Goal: Information Seeking & Learning: Learn about a topic

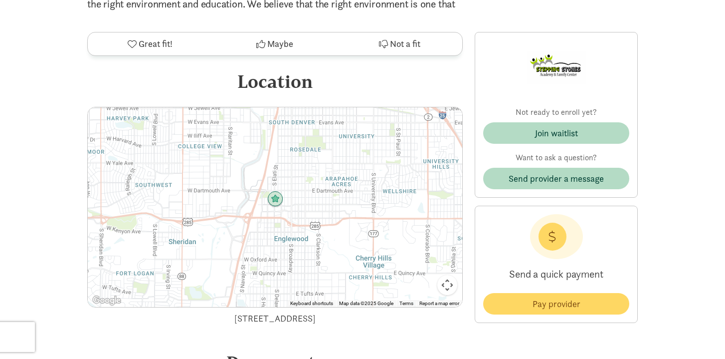
scroll to position [1075, 0]
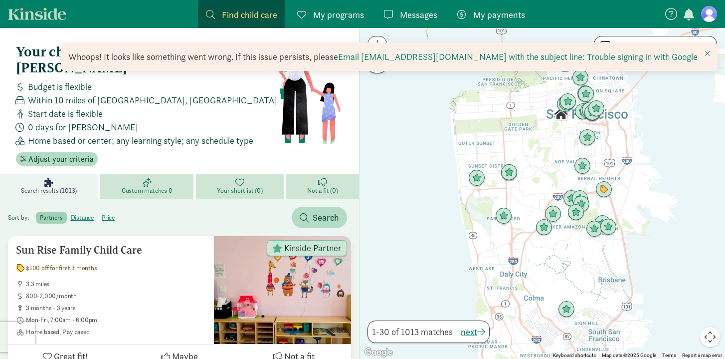
click at [341, 8] on span "My programs" at bounding box center [338, 14] width 51 height 13
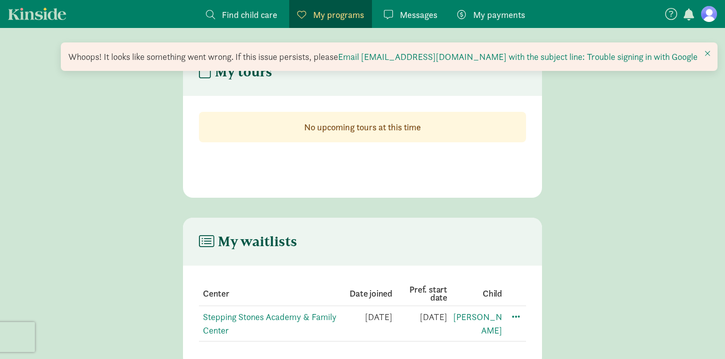
scroll to position [20, 0]
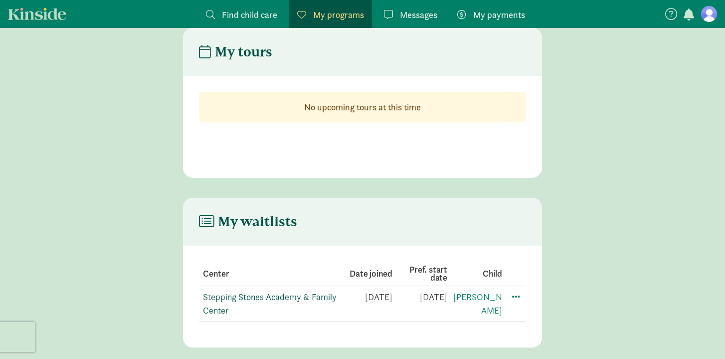
click at [291, 295] on link "Stepping Stones Academy & Family Center" at bounding box center [270, 303] width 134 height 25
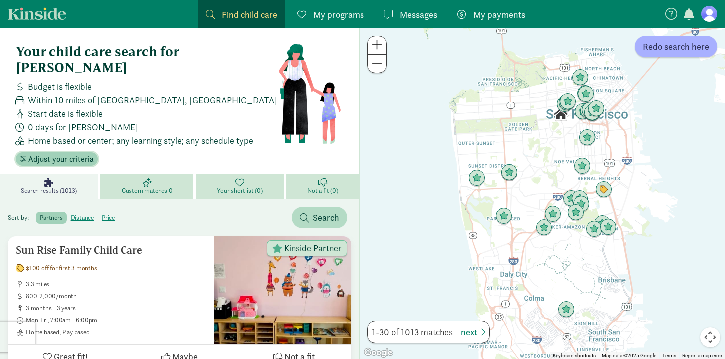
click at [68, 153] on span "Adjust your criteria" at bounding box center [60, 159] width 65 height 12
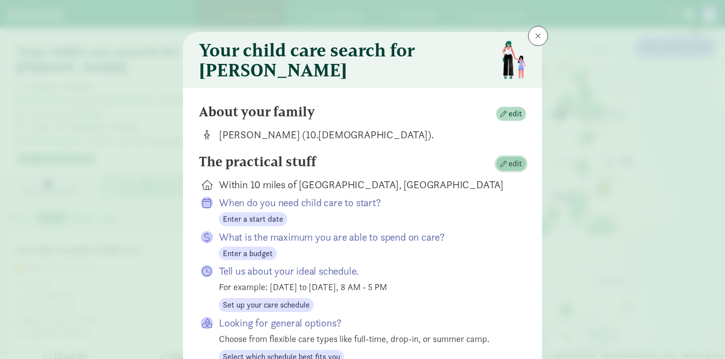
click at [505, 170] on span "edit" at bounding box center [511, 164] width 22 height 12
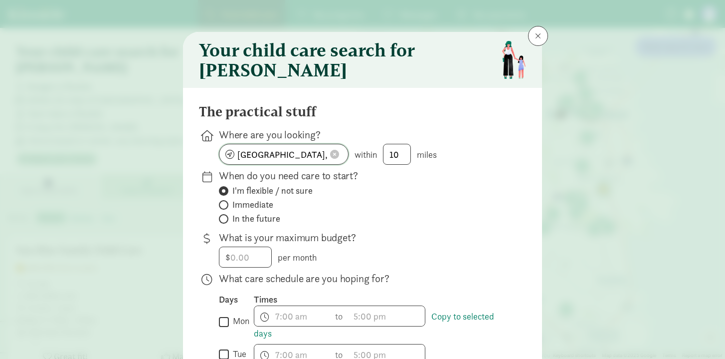
click at [339, 159] on button at bounding box center [334, 154] width 15 height 10
click at [339, 160] on input at bounding box center [283, 154] width 129 height 20
type input "g"
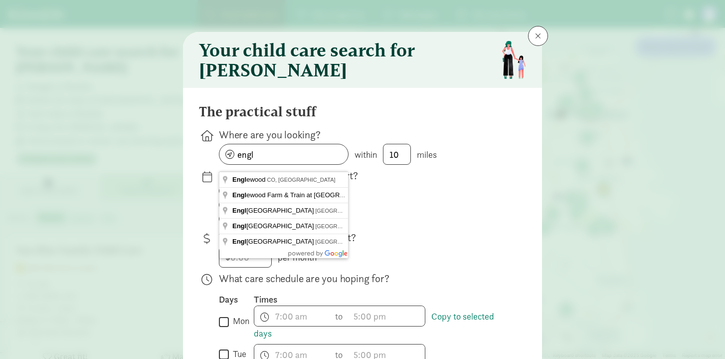
type input "Englewood, CO, USA"
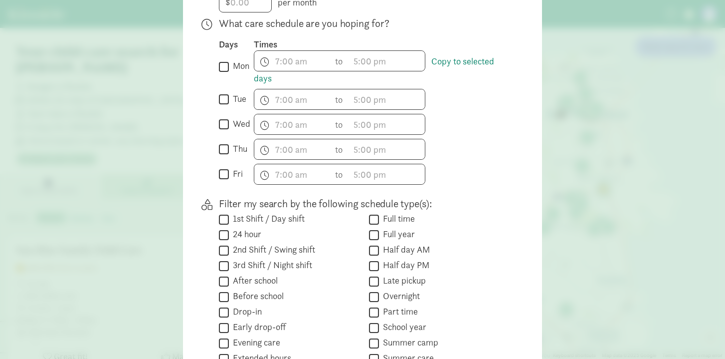
scroll to position [376, 0]
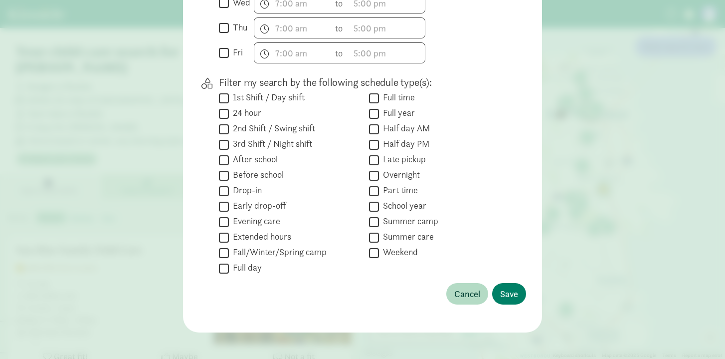
click at [527, 314] on div "The practical stuff Where are you looking? Englewood, CO, USA within 10 miles W…" at bounding box center [362, 22] width 359 height 621
click at [515, 300] on span "Save" at bounding box center [509, 293] width 18 height 13
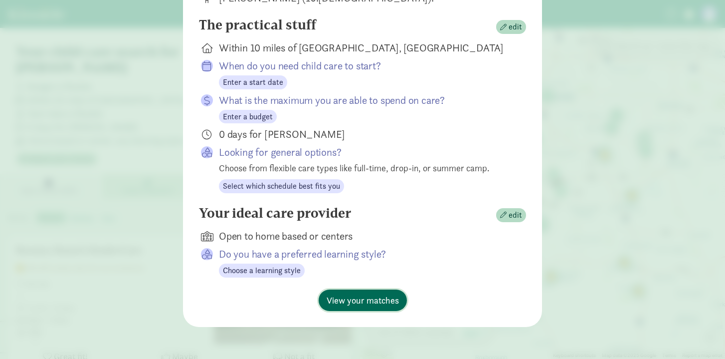
click at [373, 300] on span "View your matches" at bounding box center [363, 299] width 72 height 13
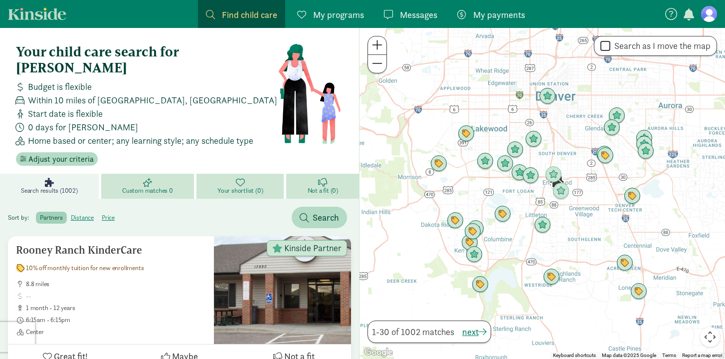
click at [703, 12] on figure at bounding box center [709, 14] width 16 height 16
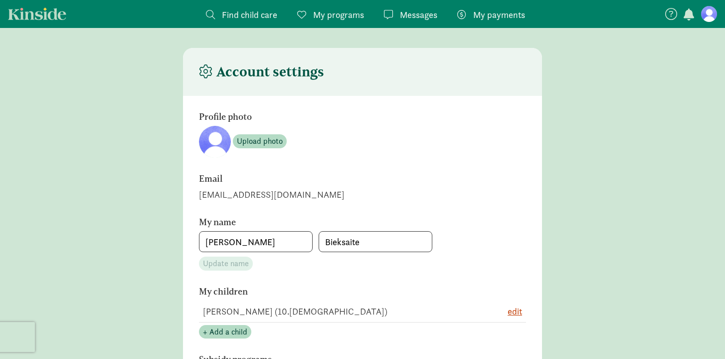
click at [719, 7] on nav "Find child care Find My programs Programs Messages Messages My payments Pay" at bounding box center [362, 14] width 725 height 28
click at [713, 11] on figure at bounding box center [709, 14] width 16 height 16
click at [707, 23] on nav "Find child care Find My programs Programs Messages Messages My payments Pay" at bounding box center [362, 14] width 725 height 28
click at [710, 14] on figure at bounding box center [709, 14] width 16 height 16
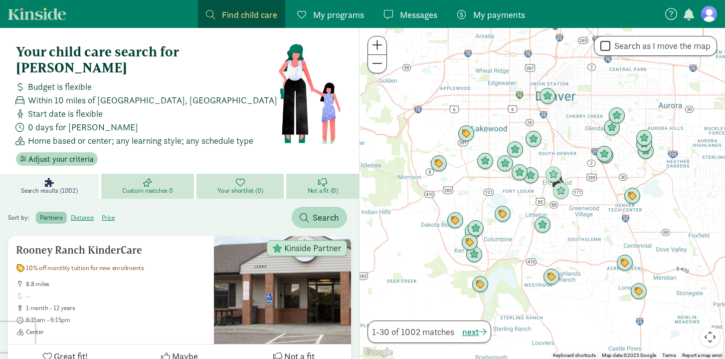
click at [715, 17] on figure at bounding box center [709, 14] width 16 height 16
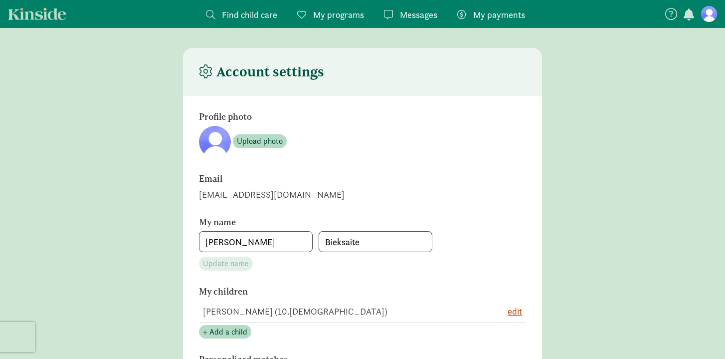
click at [671, 16] on icon at bounding box center [671, 14] width 12 height 12
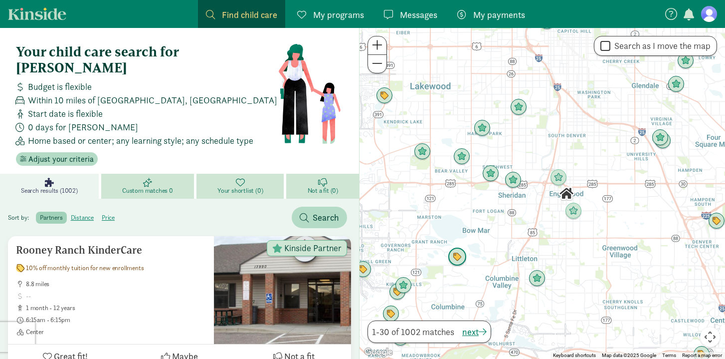
click at [460, 260] on img "Click to see details" at bounding box center [457, 256] width 19 height 19
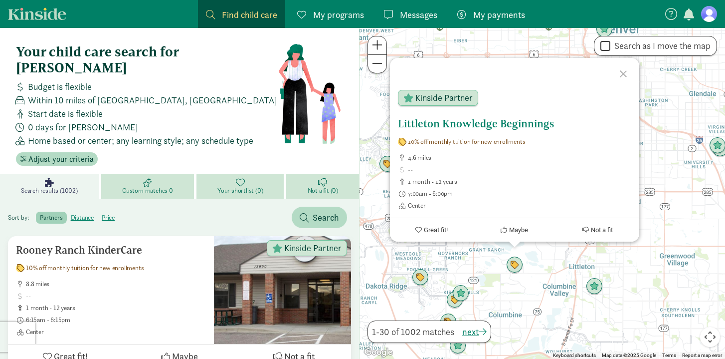
click at [436, 125] on h5 "Littleton Knowledge Beginnings" at bounding box center [514, 124] width 233 height 12
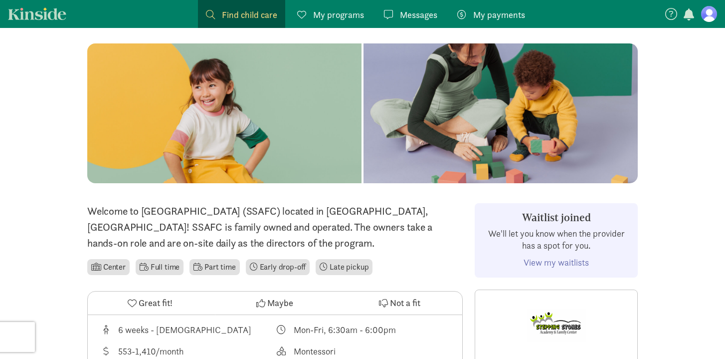
scroll to position [174, 0]
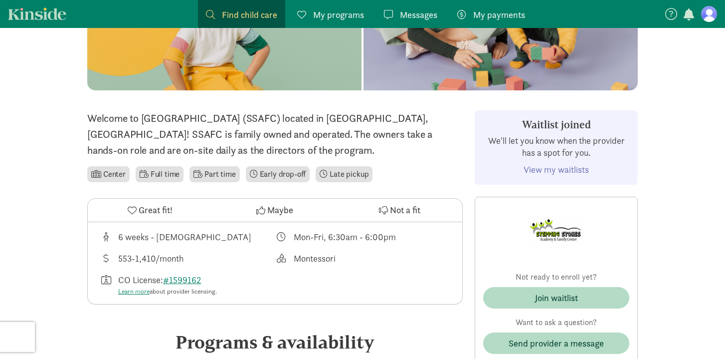
click at [546, 169] on link "View my waitlists" at bounding box center [556, 169] width 65 height 11
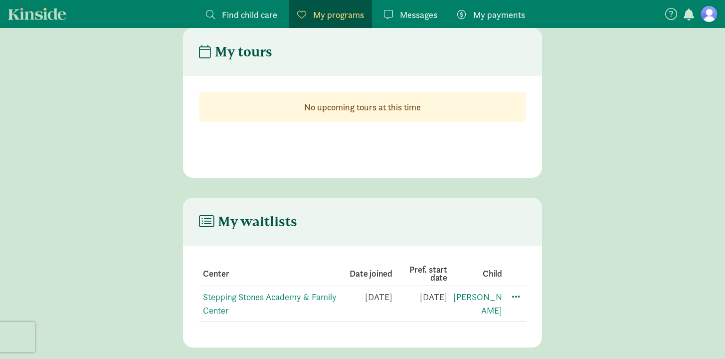
click at [229, 18] on span "Find child care" at bounding box center [249, 14] width 55 height 13
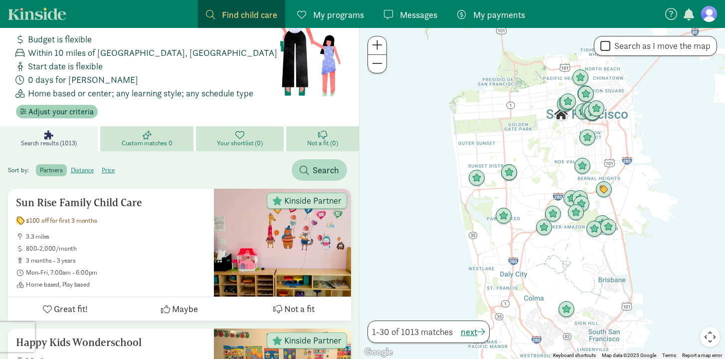
scroll to position [18, 0]
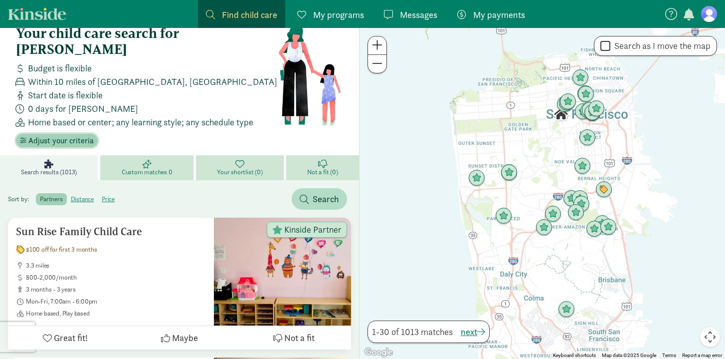
click at [62, 135] on span "Adjust your criteria" at bounding box center [60, 141] width 65 height 12
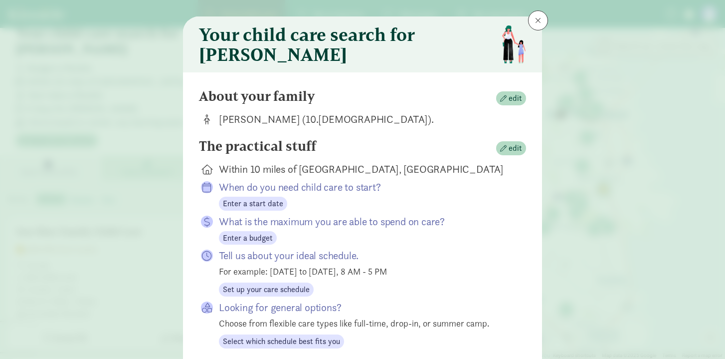
scroll to position [16, 0]
click at [519, 138] on div "About your family edit Sophia Ruppert (10.1 months old)." at bounding box center [362, 113] width 327 height 50
click at [512, 154] on span "edit" at bounding box center [515, 148] width 13 height 12
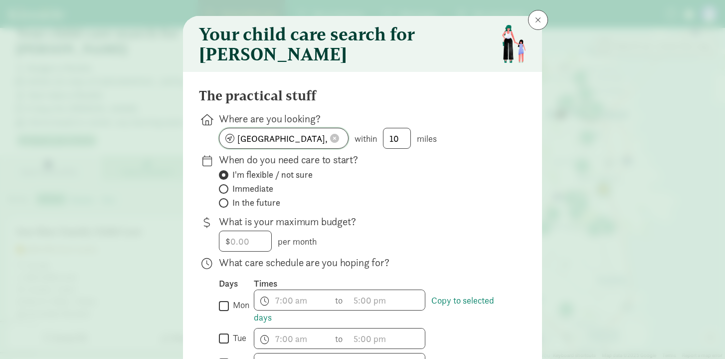
click at [334, 143] on span at bounding box center [334, 138] width 9 height 9
click at [304, 146] on input at bounding box center [283, 138] width 129 height 20
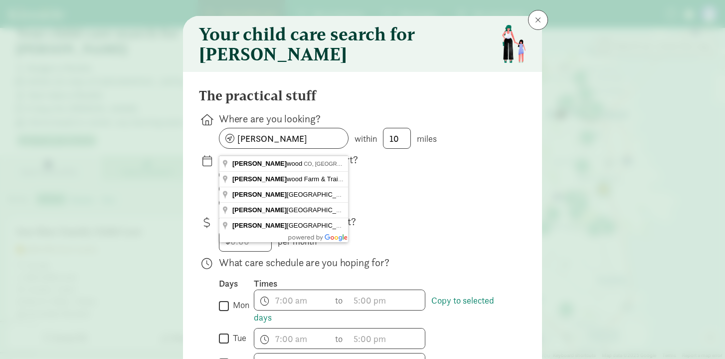
type input "Englewood, CO, USA"
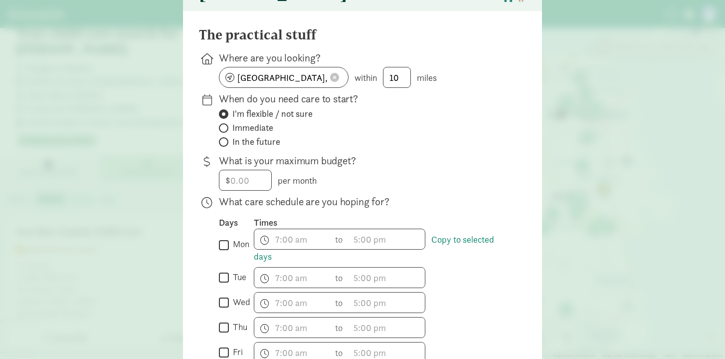
scroll to position [79, 0]
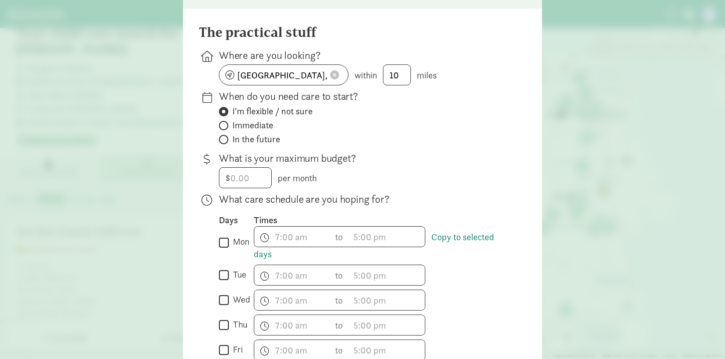
click at [257, 131] on span "Immediate" at bounding box center [252, 125] width 41 height 12
click at [225, 129] on input "Immediate" at bounding box center [222, 125] width 6 height 6
radio input "true"
radio input "false"
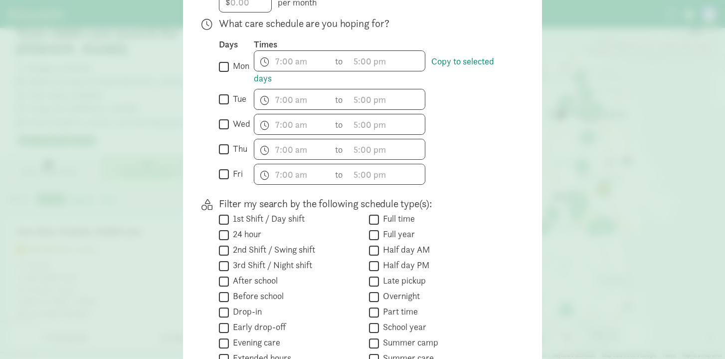
scroll to position [388, 0]
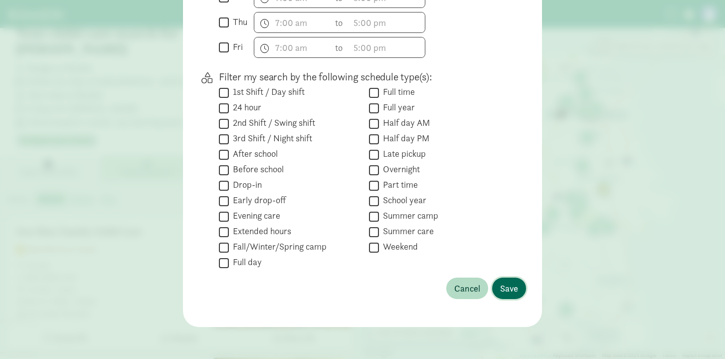
click at [506, 282] on span "Save" at bounding box center [509, 287] width 18 height 13
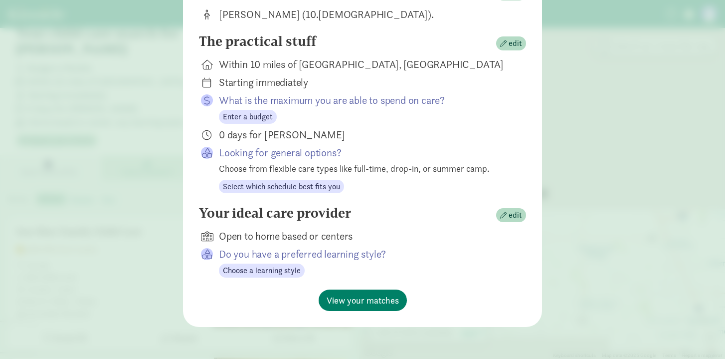
scroll to position [0, 0]
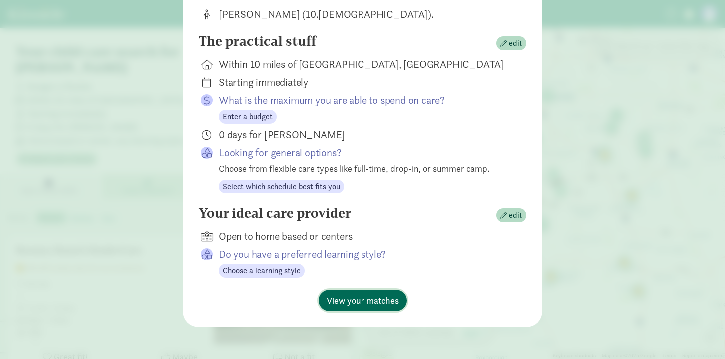
click at [370, 302] on span "View your matches" at bounding box center [363, 299] width 72 height 13
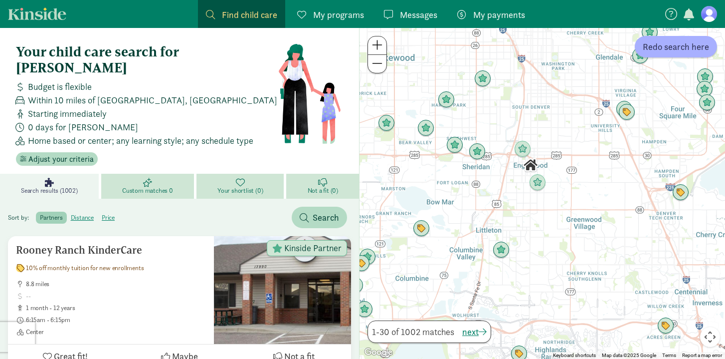
drag, startPoint x: 610, startPoint y: 152, endPoint x: 543, endPoint y: 137, distance: 68.6
click at [543, 137] on div at bounding box center [543, 193] width 366 height 331
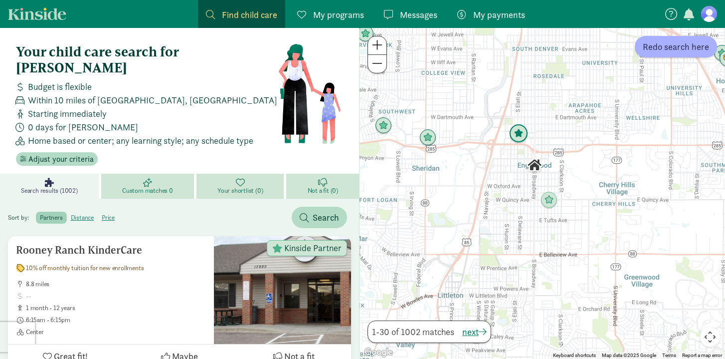
click at [520, 137] on img "Click to see details" at bounding box center [518, 133] width 19 height 19
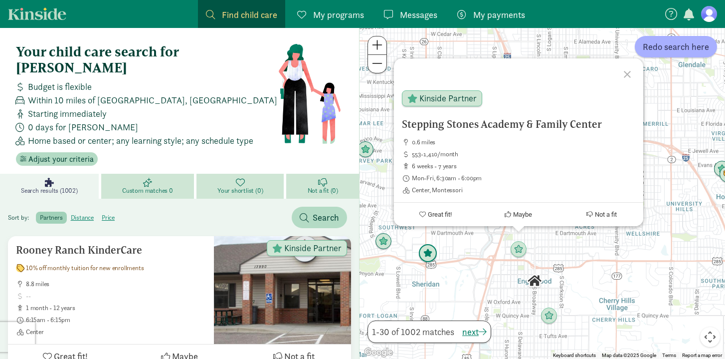
click at [428, 256] on img "Click to see details" at bounding box center [428, 253] width 19 height 19
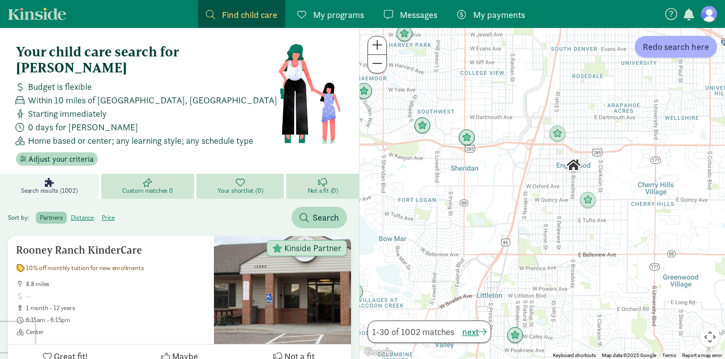
drag, startPoint x: 647, startPoint y: 260, endPoint x: 600, endPoint y: 145, distance: 124.3
click at [600, 145] on div "To navigate, press the arrow keys." at bounding box center [543, 193] width 366 height 331
click at [587, 197] on img "Click to see details" at bounding box center [588, 199] width 19 height 19
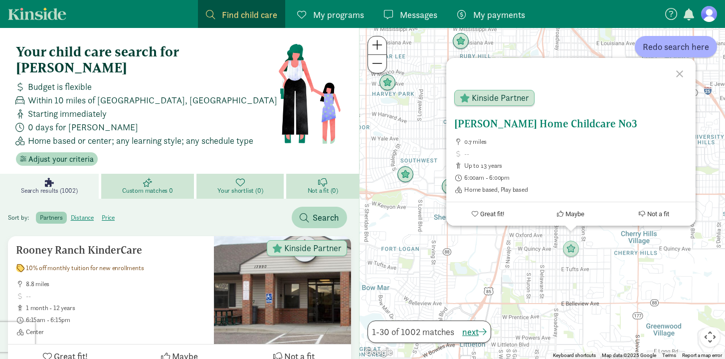
click at [562, 124] on h5 "Auntie Ruth's Home Childcare No3" at bounding box center [570, 124] width 233 height 12
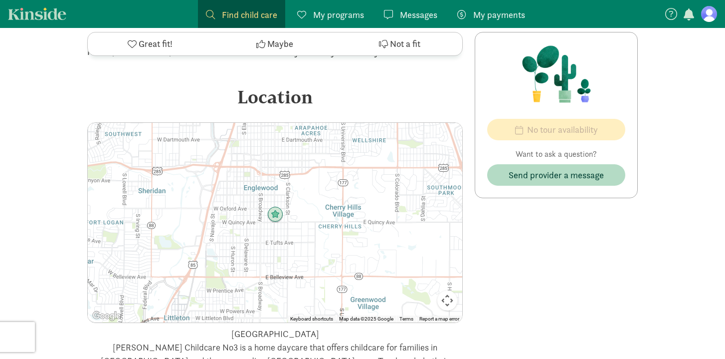
scroll to position [933, 0]
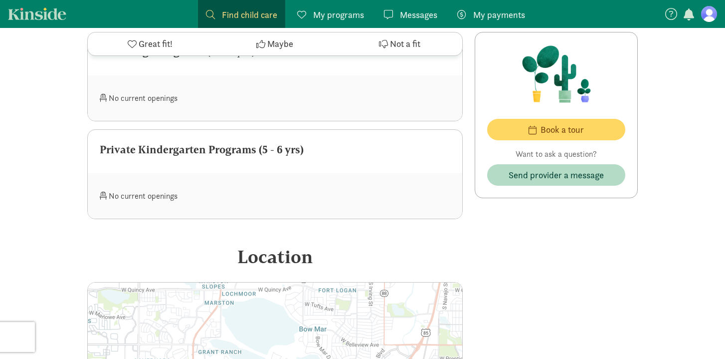
scroll to position [1289, 0]
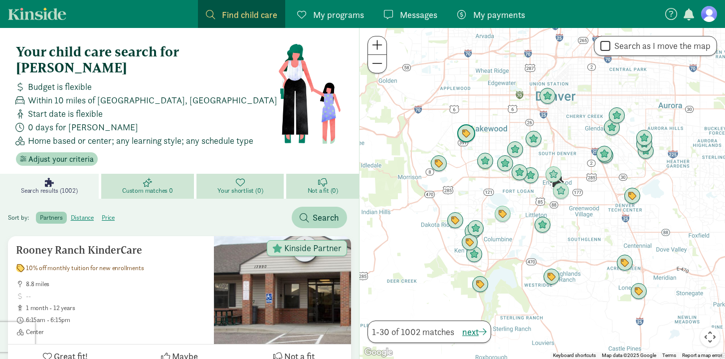
click at [463, 135] on img "Click to see details" at bounding box center [466, 133] width 19 height 19
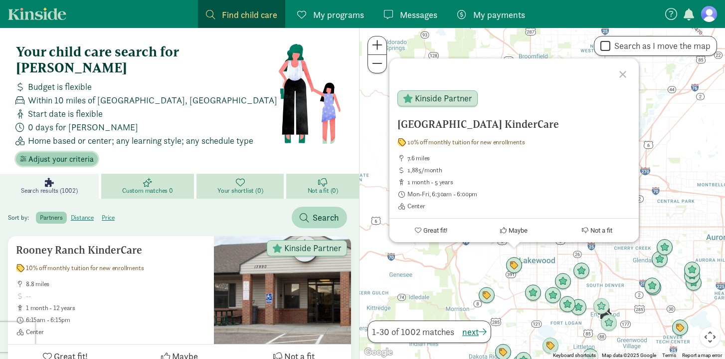
click at [70, 153] on span "Adjust your criteria" at bounding box center [60, 159] width 65 height 12
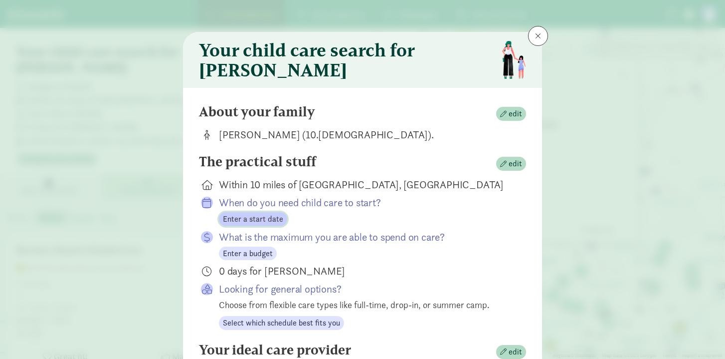
click at [269, 225] on span "Enter a start date" at bounding box center [253, 219] width 60 height 12
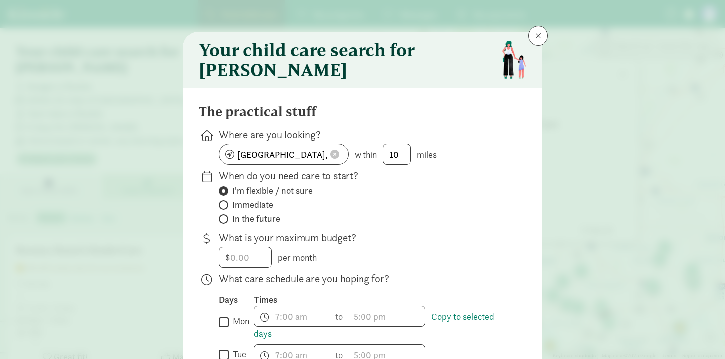
scroll to position [58, 0]
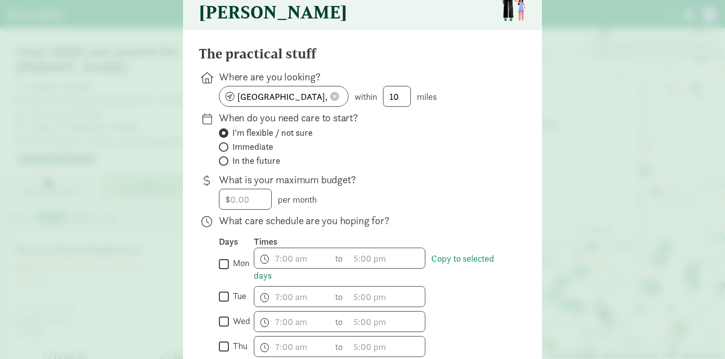
click at [225, 152] on span at bounding box center [223, 146] width 9 height 9
click at [225, 150] on input "Immediate" at bounding box center [222, 147] width 6 height 6
radio input "true"
radio input "false"
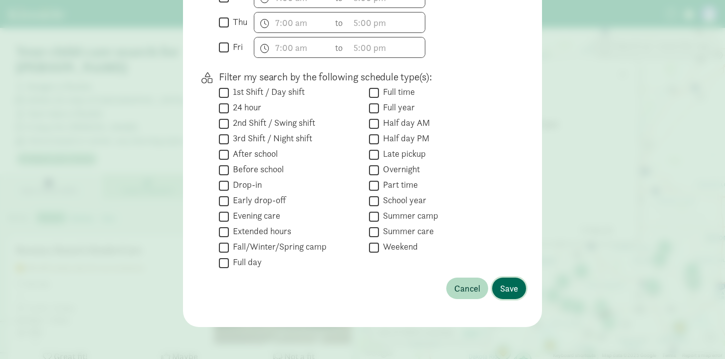
click at [499, 290] on button "Save" at bounding box center [509, 287] width 34 height 21
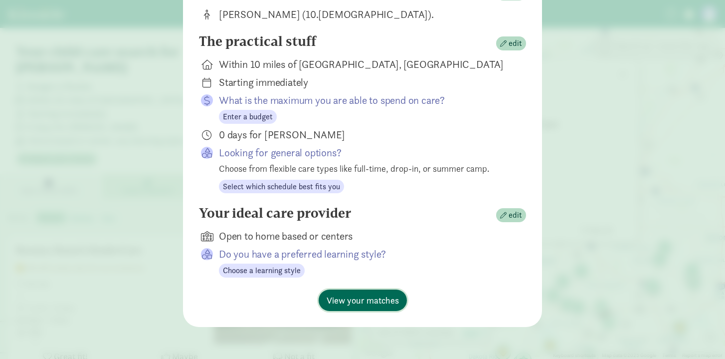
click at [366, 305] on span "View your matches" at bounding box center [363, 299] width 72 height 13
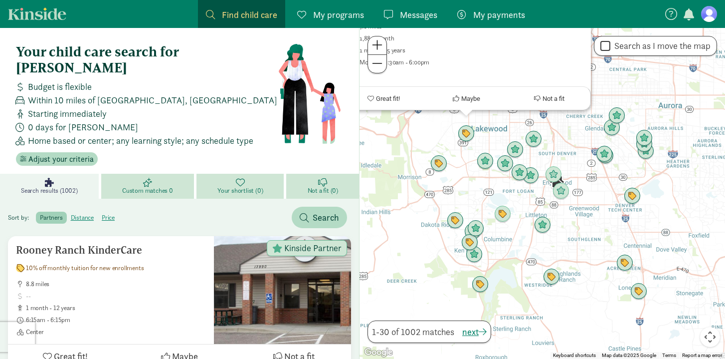
click at [579, 240] on div "Kipling Parkway KinderCare 10% off monthly tuition for new enrollments 7.6 mile…" at bounding box center [543, 193] width 366 height 331
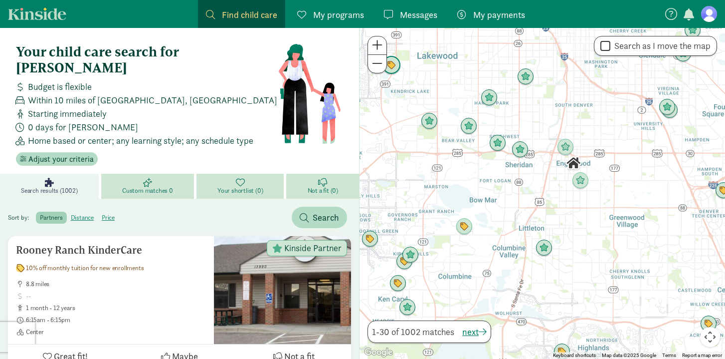
click at [397, 70] on img "Click to see details" at bounding box center [391, 65] width 19 height 19
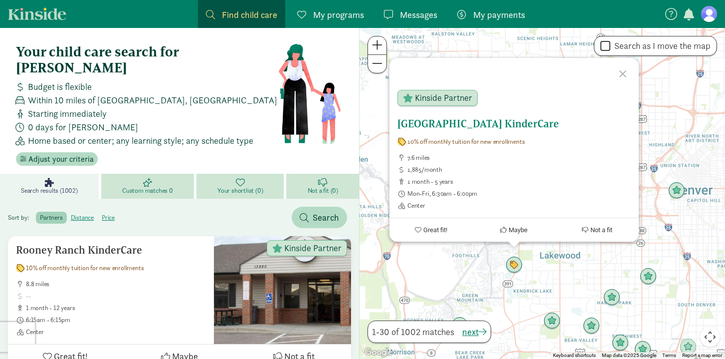
click at [452, 123] on h5 "[GEOGRAPHIC_DATA] KinderCare" at bounding box center [514, 124] width 233 height 12
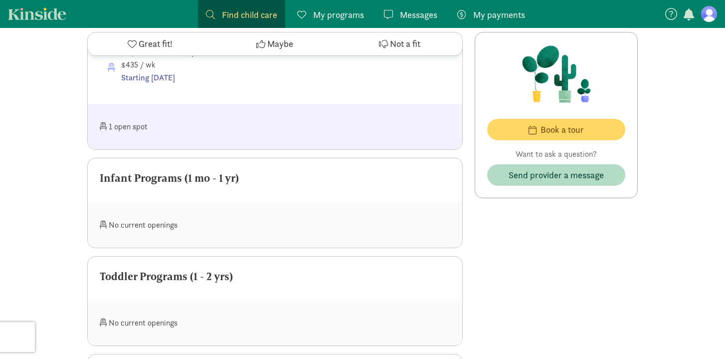
scroll to position [520, 0]
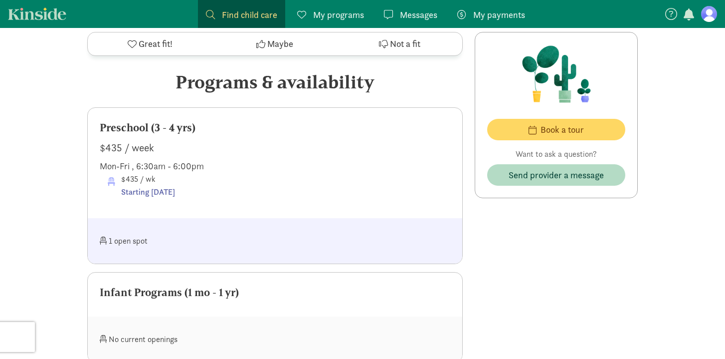
click at [143, 230] on div "1 open spot" at bounding box center [188, 240] width 176 height 21
click at [152, 186] on div "Starting [DATE]" at bounding box center [148, 192] width 54 height 13
click at [137, 108] on div "Preschool (3 - 4 yrs) $435 / week Mon-Fri , 6:30am - 6:00pm $435 / wk Starting …" at bounding box center [275, 163] width 375 height 110
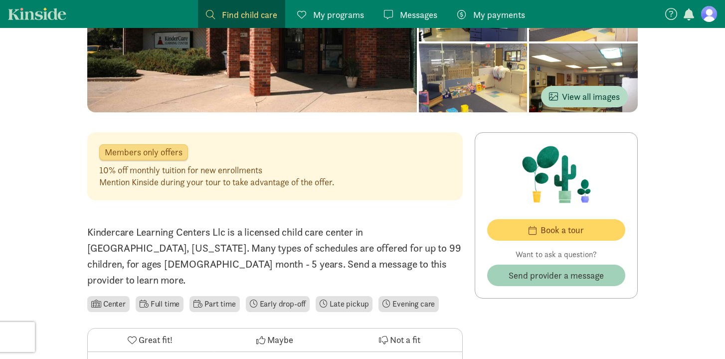
scroll to position [0, 0]
